Goal: Task Accomplishment & Management: Manage account settings

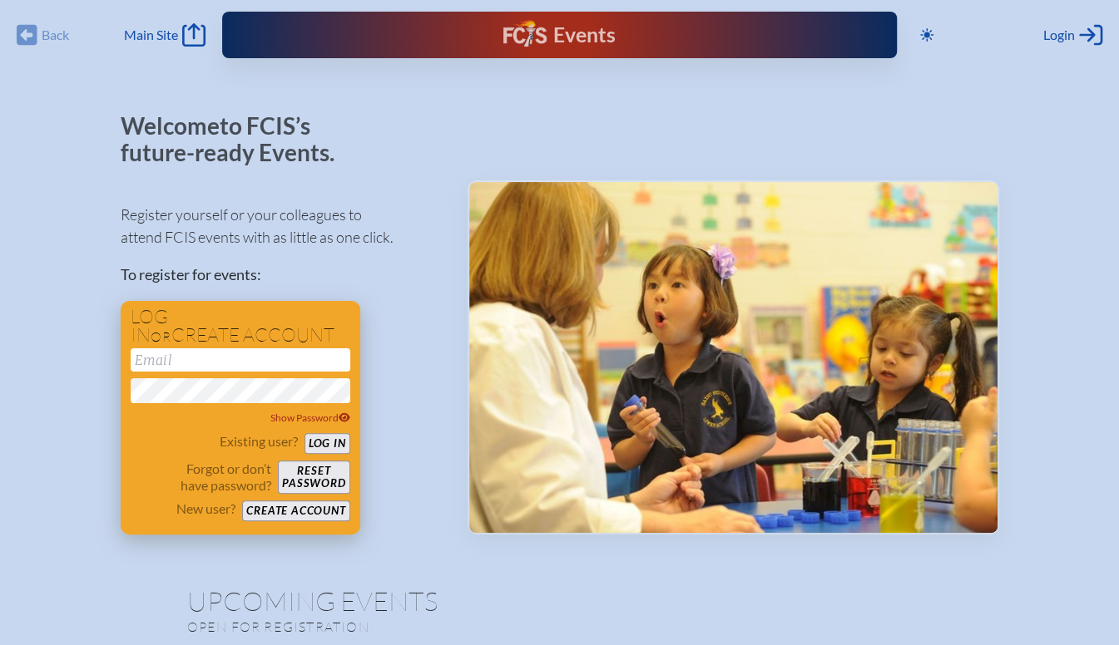
type input "[PERSON_NAME][EMAIL_ADDRESS][DOMAIN_NAME]"
click at [337, 444] on button "Log in" at bounding box center [327, 443] width 46 height 21
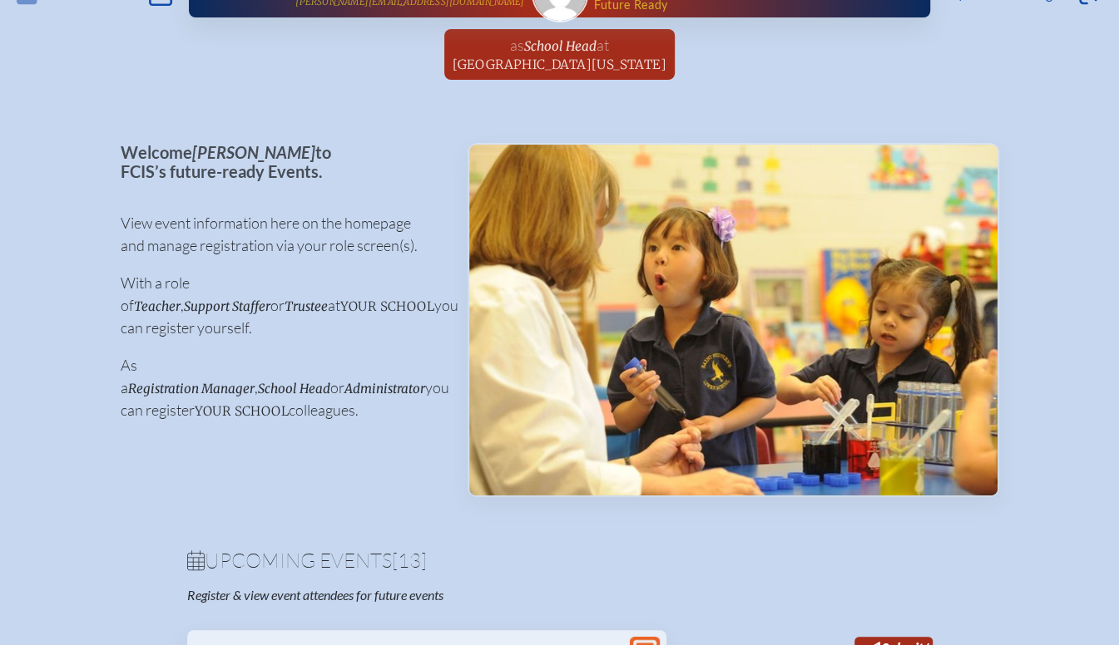
scroll to position [0, 1]
